Goal: Task Accomplishment & Management: Use online tool/utility

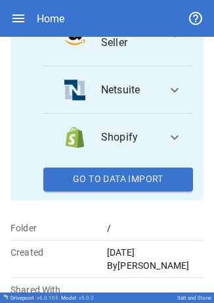
scroll to position [307, 0]
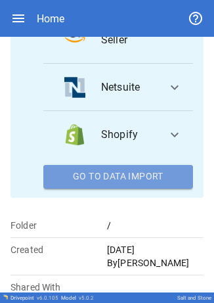
click at [150, 189] on button "Go To Data Import" at bounding box center [118, 177] width 150 height 24
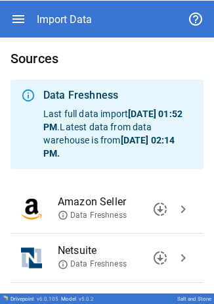
scroll to position [112, 0]
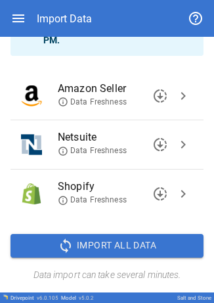
click at [175, 152] on span "chevron_right" at bounding box center [183, 145] width 16 height 16
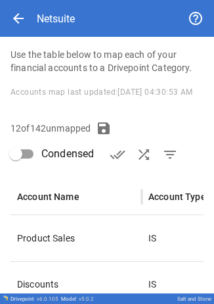
scroll to position [229, 0]
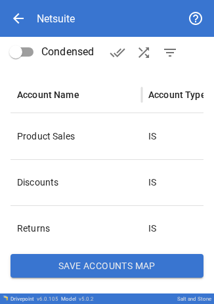
click at [129, 279] on div "**********" at bounding box center [107, 58] width 214 height 470
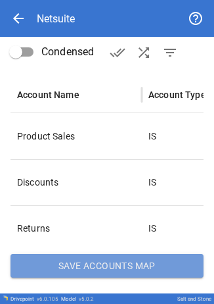
click at [130, 270] on button "Save Accounts Map" at bounding box center [107, 266] width 193 height 24
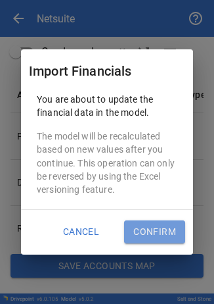
click at [147, 237] on button "Confirm" at bounding box center [154, 232] width 61 height 24
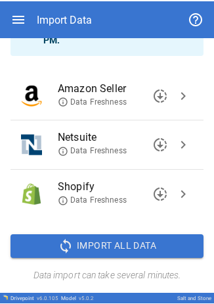
scroll to position [112, 0]
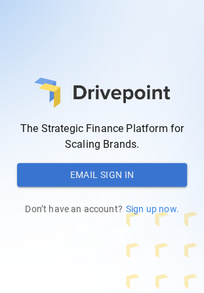
scroll to position [35, 0]
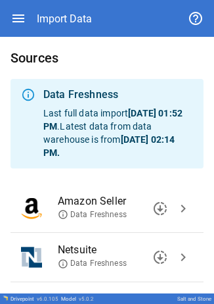
scroll to position [112, 0]
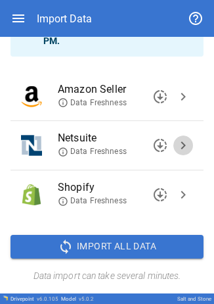
click at [180, 149] on span "chevron_right" at bounding box center [183, 145] width 16 height 16
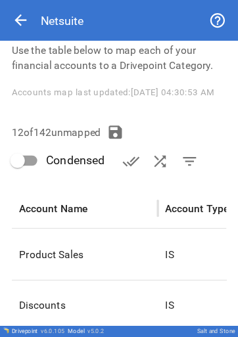
scroll to position [116, 0]
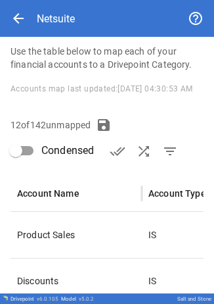
click at [60, 96] on div "Accounts map last updated: 8/20/2025, 04:30:53 AM" at bounding box center [107, 88] width 193 height 14
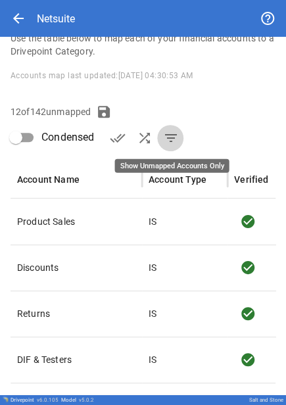
click at [168, 132] on span "filter_list" at bounding box center [170, 138] width 16 height 16
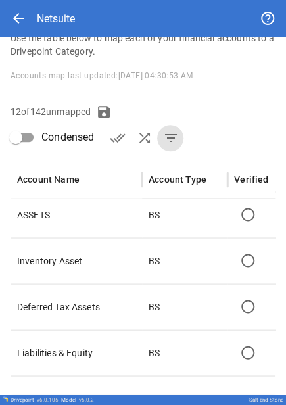
scroll to position [375, 127]
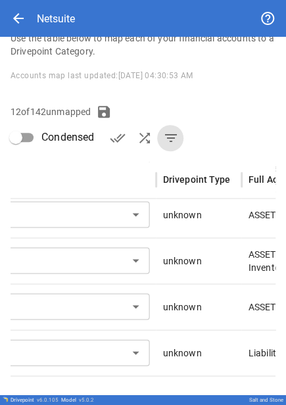
click at [33, 260] on input "text" at bounding box center [11, 260] width 225 height 18
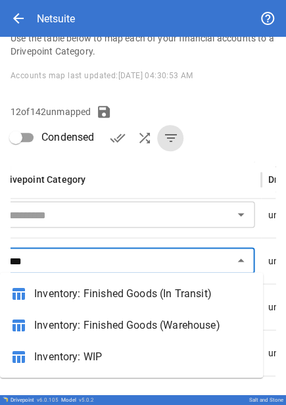
click at [55, 303] on span "Inventory: Finished Goods (Warehouse)" at bounding box center [143, 325] width 218 height 16
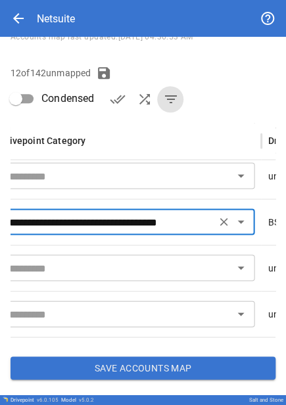
type input "**********"
click at [75, 303] on button "Save Accounts Map" at bounding box center [143, 368] width 265 height 24
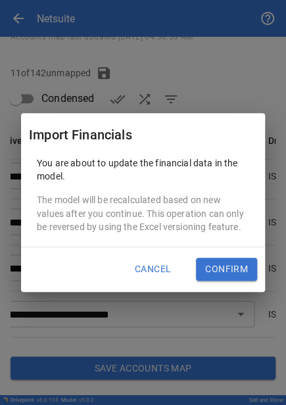
click at [204, 268] on button "Confirm" at bounding box center [226, 270] width 61 height 24
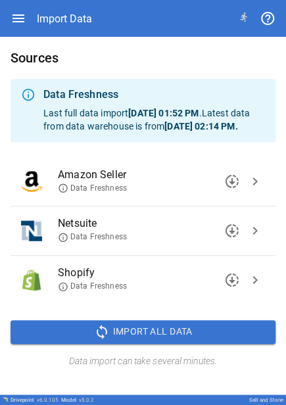
scroll to position [0, 0]
click at [214, 239] on span "chevron_right" at bounding box center [255, 231] width 16 height 16
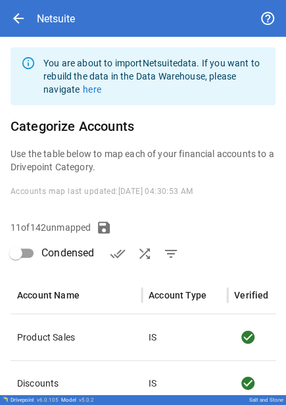
scroll to position [154, 0]
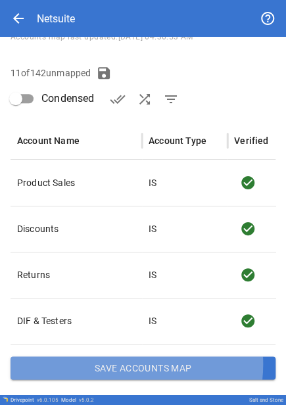
click at [122, 303] on button "Save Accounts Map" at bounding box center [143, 368] width 265 height 24
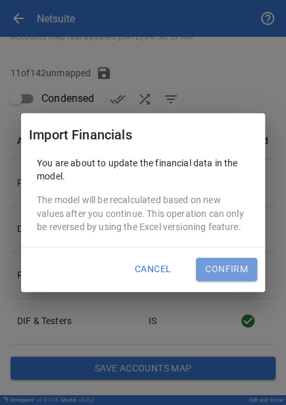
click at [214, 265] on button "Confirm" at bounding box center [226, 270] width 61 height 24
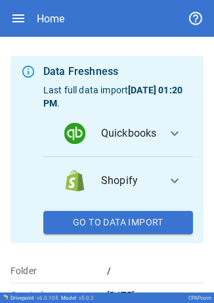
scroll to position [97, 0]
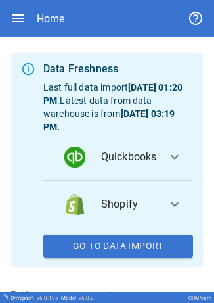
click at [105, 238] on button "Go To Data Import" at bounding box center [118, 247] width 150 height 24
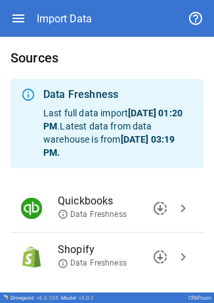
scroll to position [63, 0]
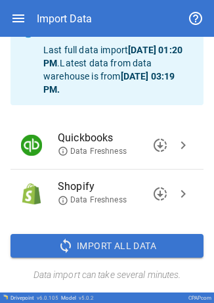
click at [181, 192] on button "chevron_right" at bounding box center [183, 194] width 20 height 20
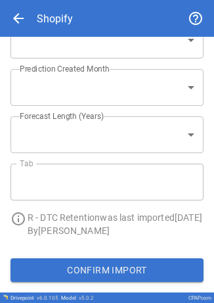
type input "**********"
type input "*"
type input "**********"
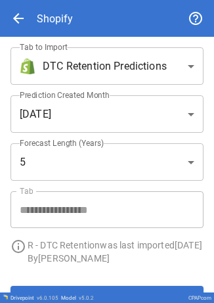
click at [141, 80] on body "**********" at bounding box center [107, 151] width 214 height 303
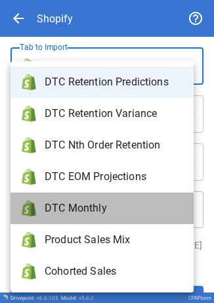
click at [108, 205] on span "DTC Monthly" at bounding box center [114, 208] width 139 height 16
type input "**********"
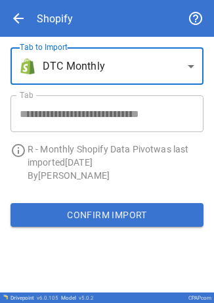
click at [74, 217] on button "Confirm Import" at bounding box center [107, 215] width 193 height 24
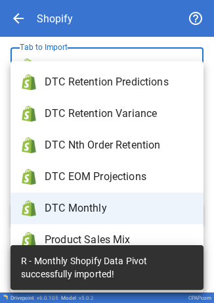
click at [163, 54] on body "**********" at bounding box center [107, 151] width 214 height 303
click at [142, 86] on span "DTC Retention Predictions" at bounding box center [119, 82] width 149 height 16
type input "**********"
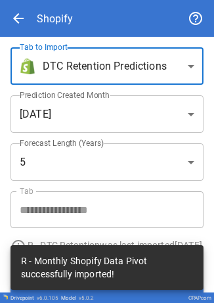
scroll to position [40, 0]
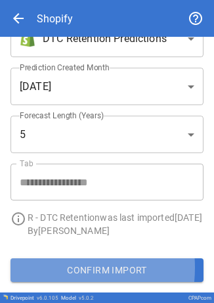
click at [43, 268] on button "Confirm Import" at bounding box center [107, 270] width 193 height 24
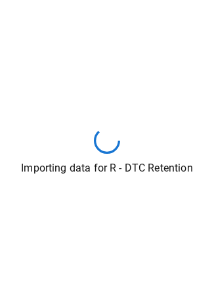
drag, startPoint x: 43, startPoint y: 268, endPoint x: 24, endPoint y: 281, distance: 22.8
click at [24, 281] on div "Importing data for R - DTC Retention" at bounding box center [107, 151] width 214 height 303
